Goal: Find specific page/section: Find specific page/section

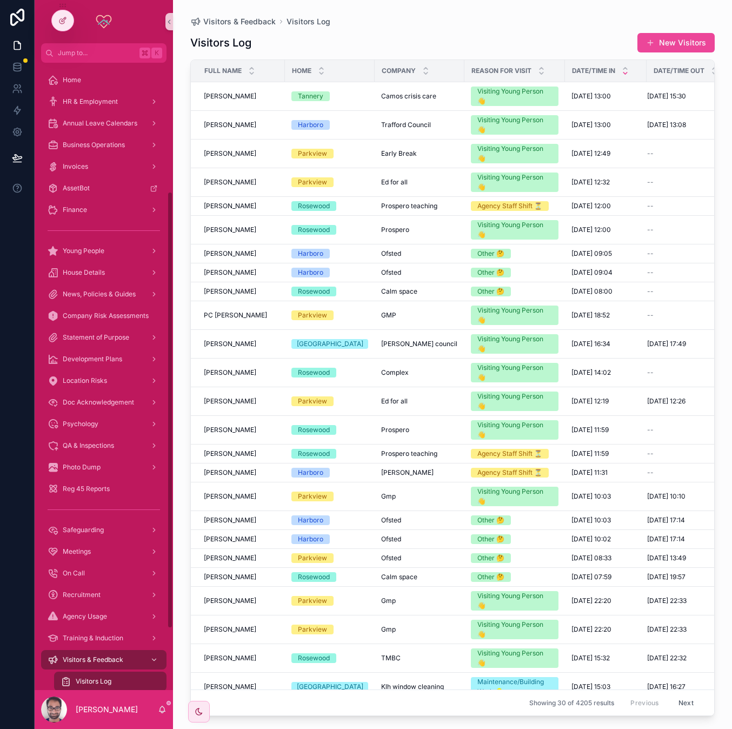
scroll to position [185, 0]
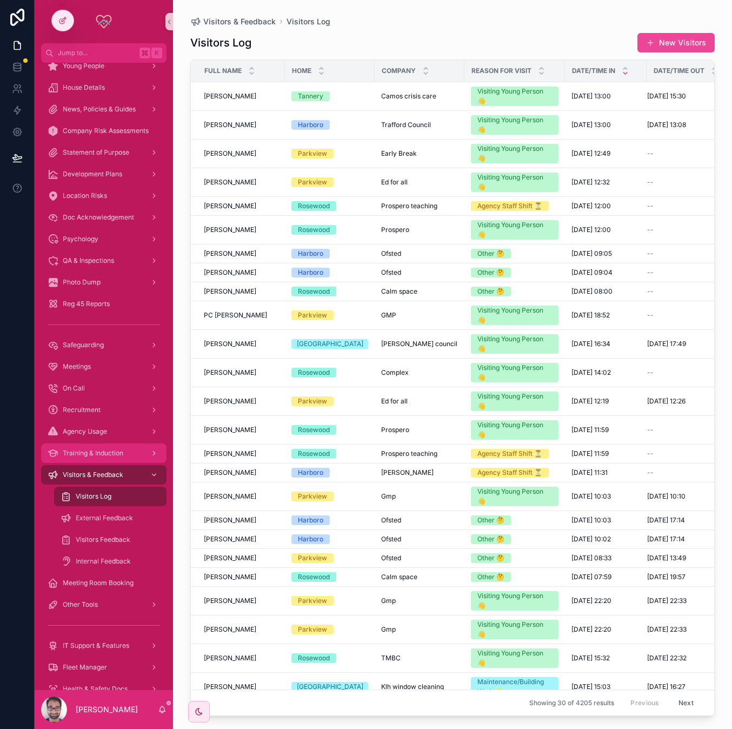
click at [96, 452] on span "Training & Induction" at bounding box center [93, 453] width 61 height 9
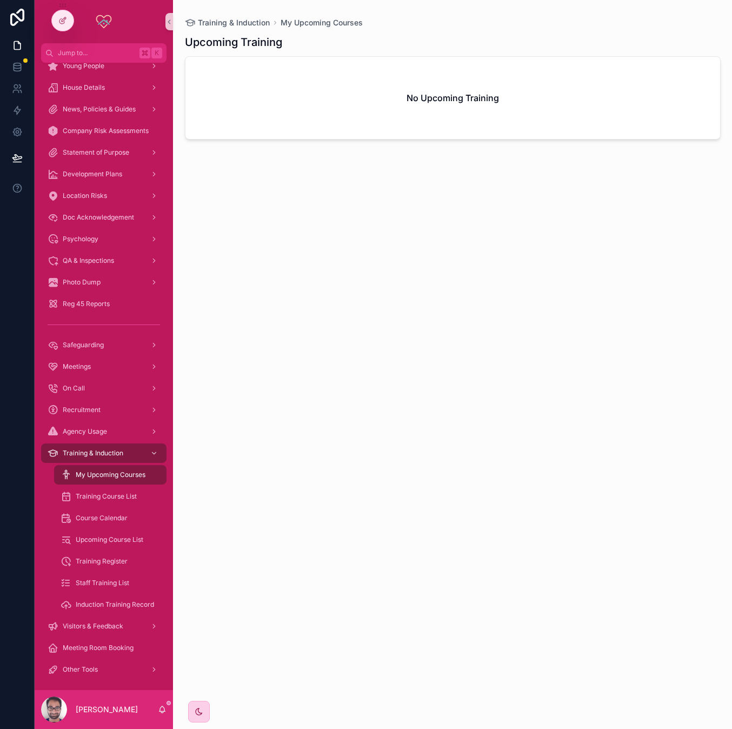
click at [201, 717] on div "scrollable content" at bounding box center [199, 712] width 22 height 22
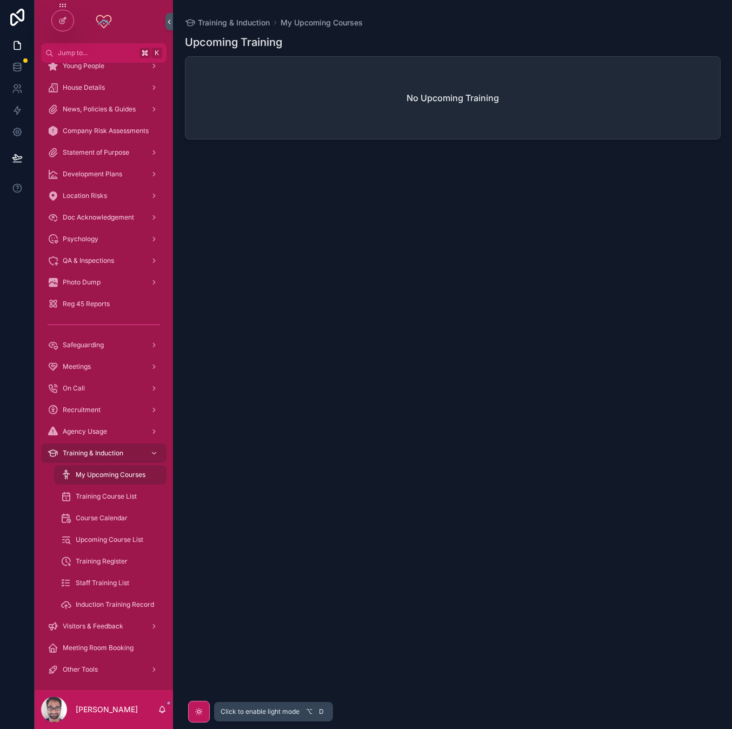
click at [201, 714] on icon "scrollable content" at bounding box center [199, 712] width 9 height 9
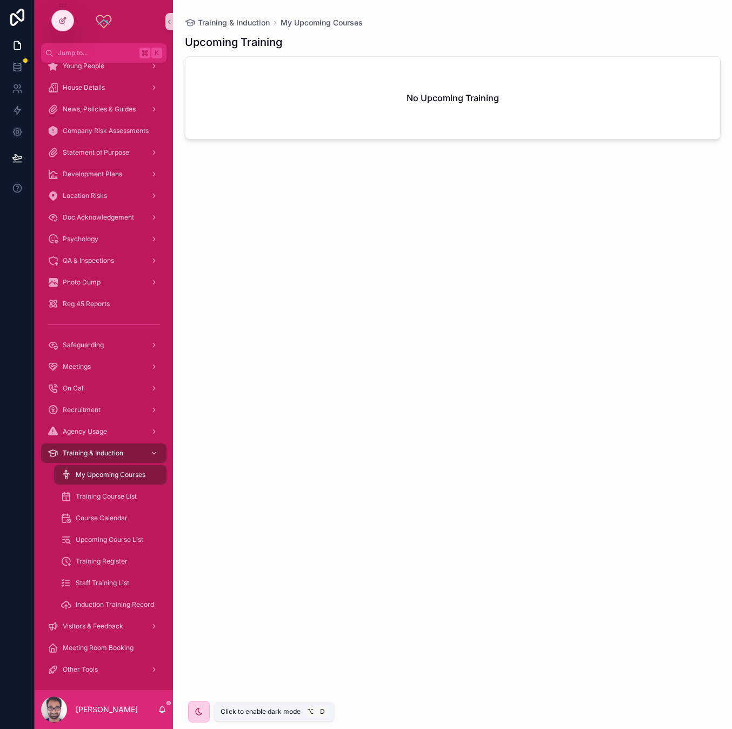
click at [201, 714] on icon "scrollable content" at bounding box center [199, 712] width 6 height 6
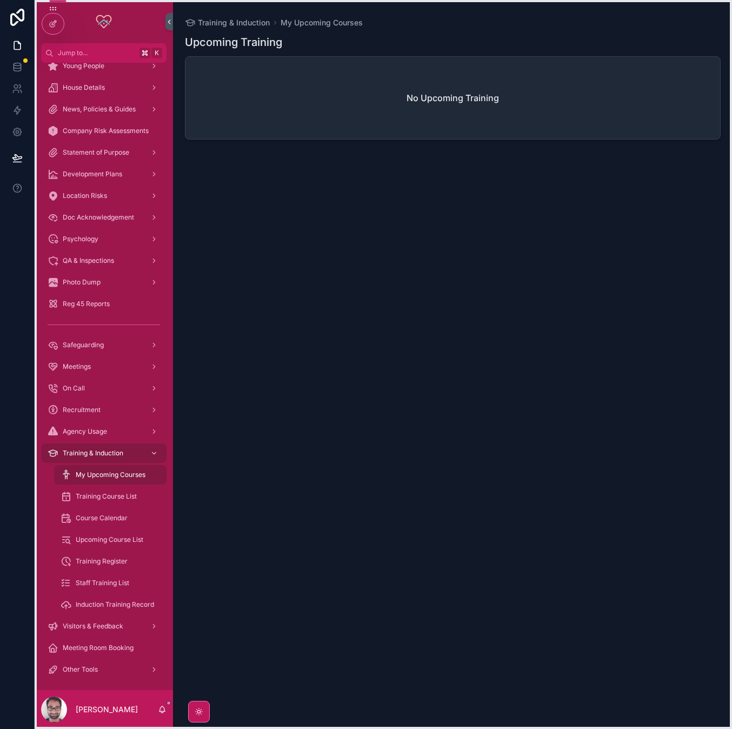
drag, startPoint x: 61, startPoint y: 5, endPoint x: 51, endPoint y: 8, distance: 10.3
click at [51, 8] on icon at bounding box center [53, 8] width 9 height 9
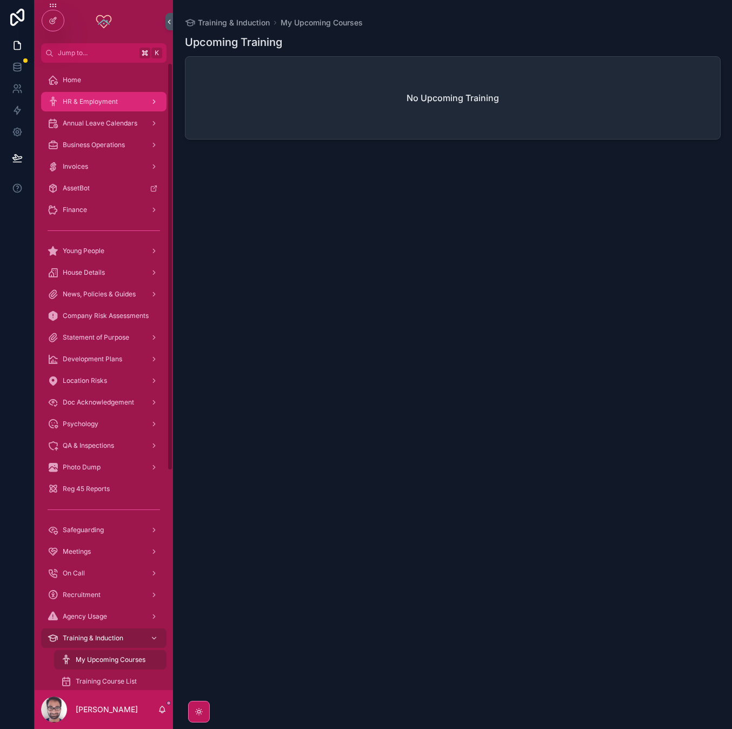
click at [93, 102] on span "HR & Employment" at bounding box center [90, 101] width 55 height 9
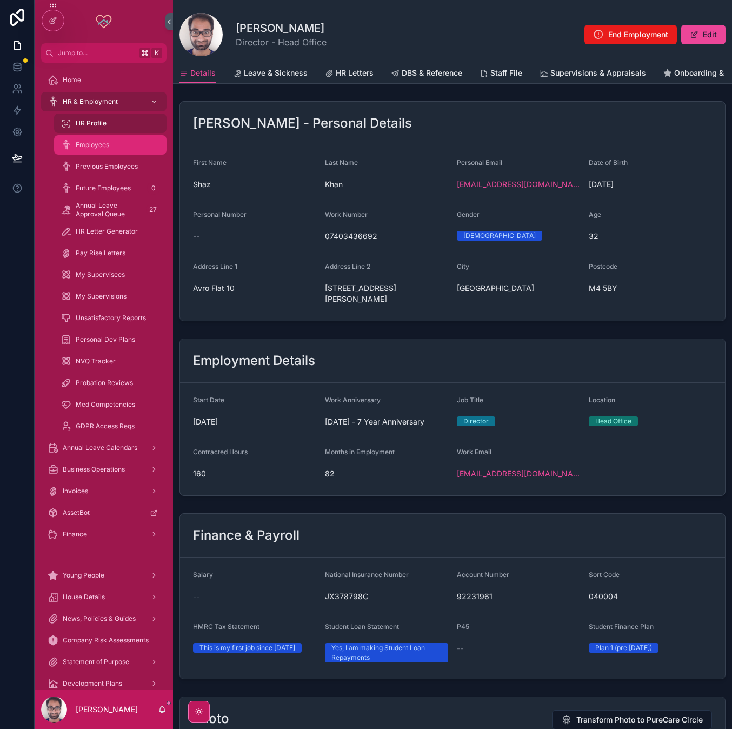
click at [93, 142] on span "Employees" at bounding box center [93, 145] width 34 height 9
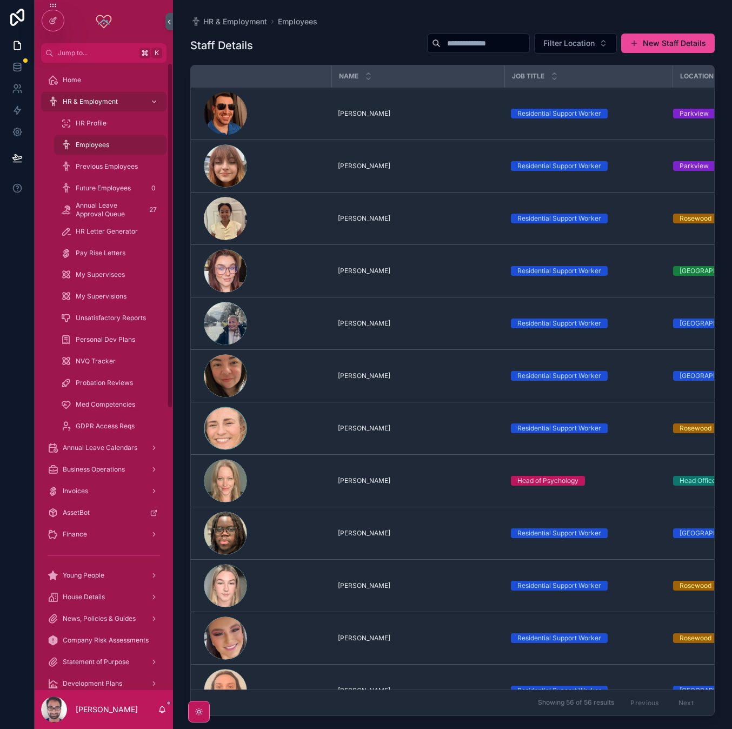
click at [490, 48] on input "scrollable content" at bounding box center [485, 43] width 89 height 15
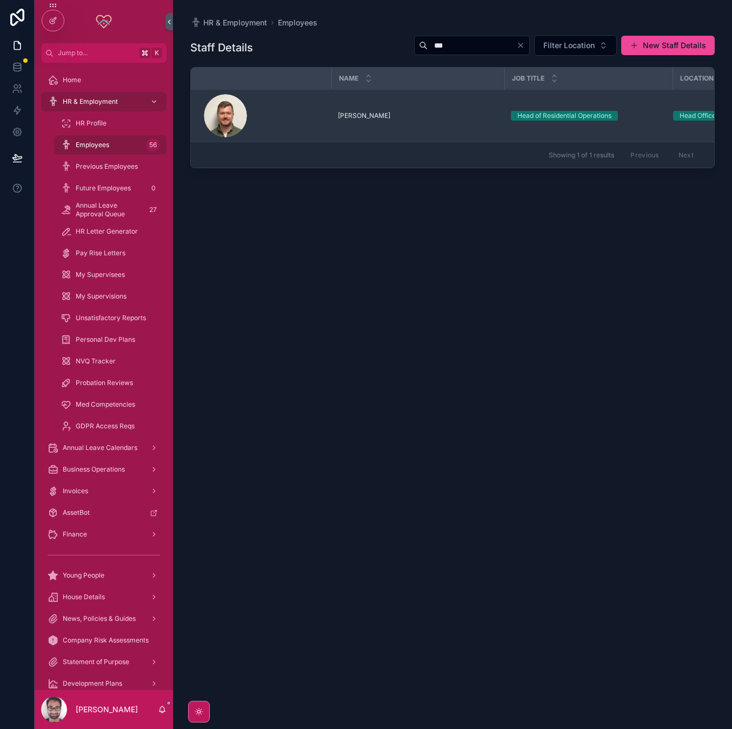
type input "***"
click at [367, 114] on span "[PERSON_NAME]" at bounding box center [364, 115] width 52 height 9
